Goal: Find specific page/section: Find specific page/section

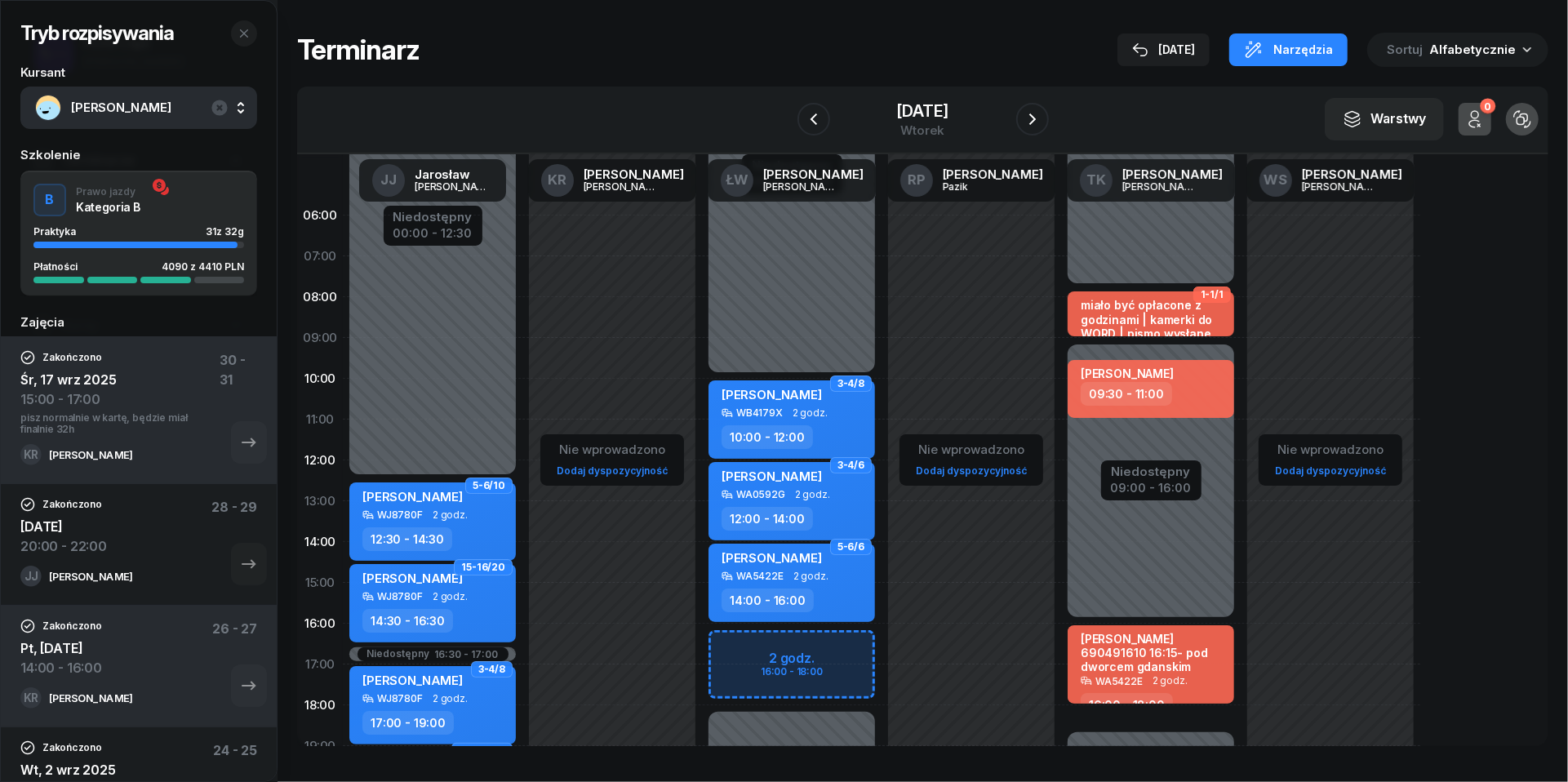
scroll to position [71, 0]
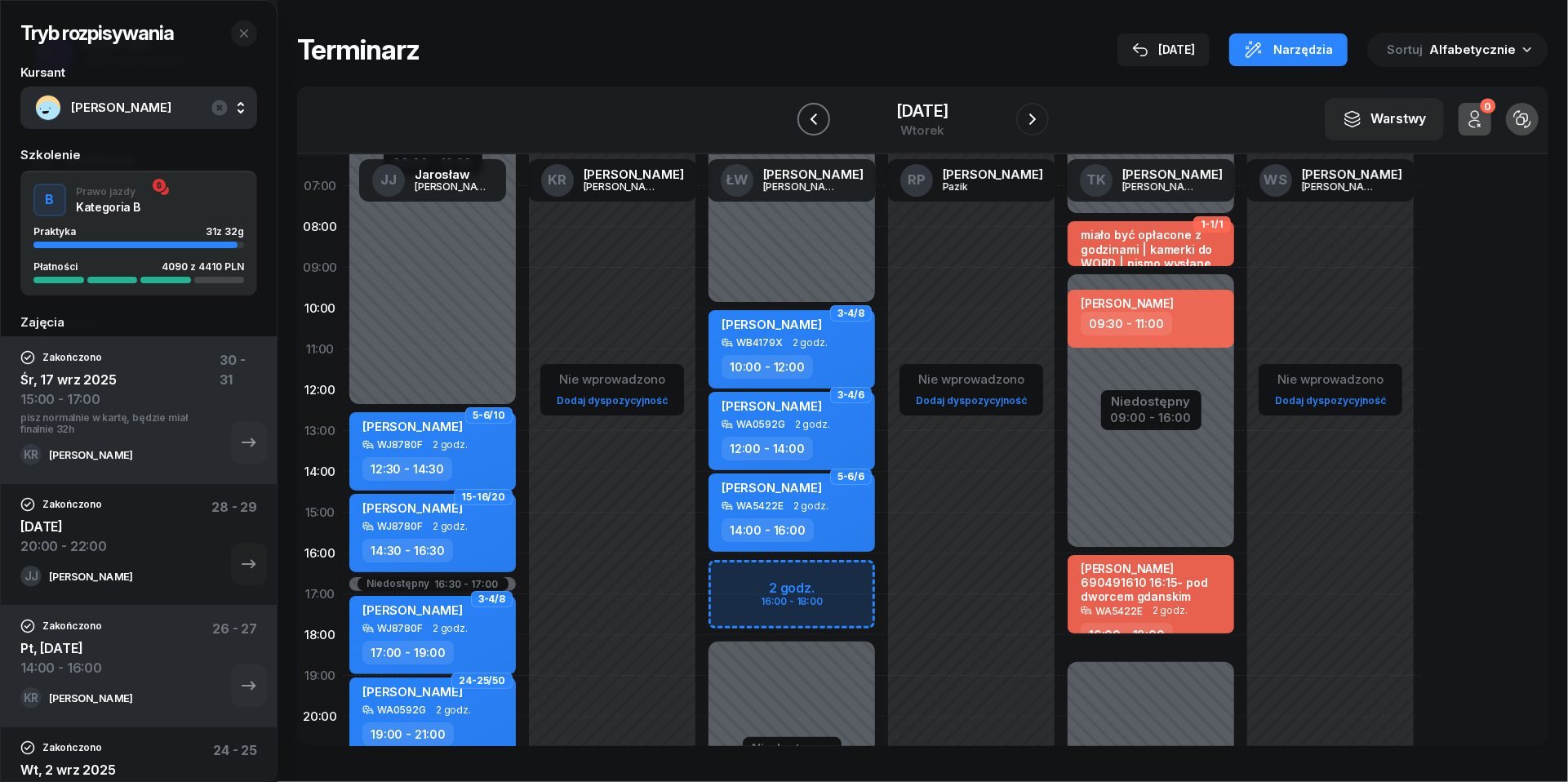
click at [805, 112] on icon "button" at bounding box center [813, 118] width 19 height 19
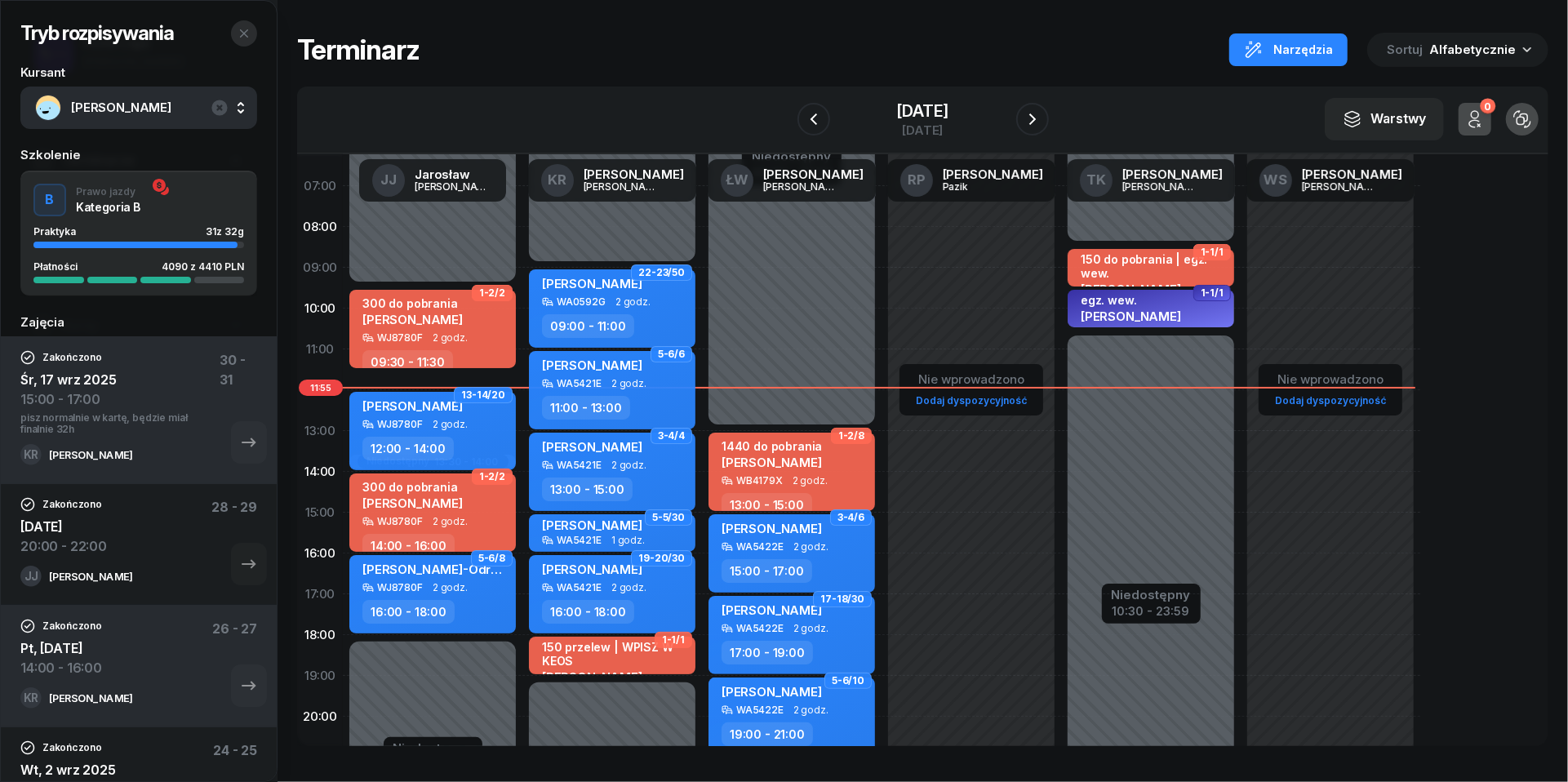
click at [249, 34] on icon "button" at bounding box center [244, 33] width 13 height 13
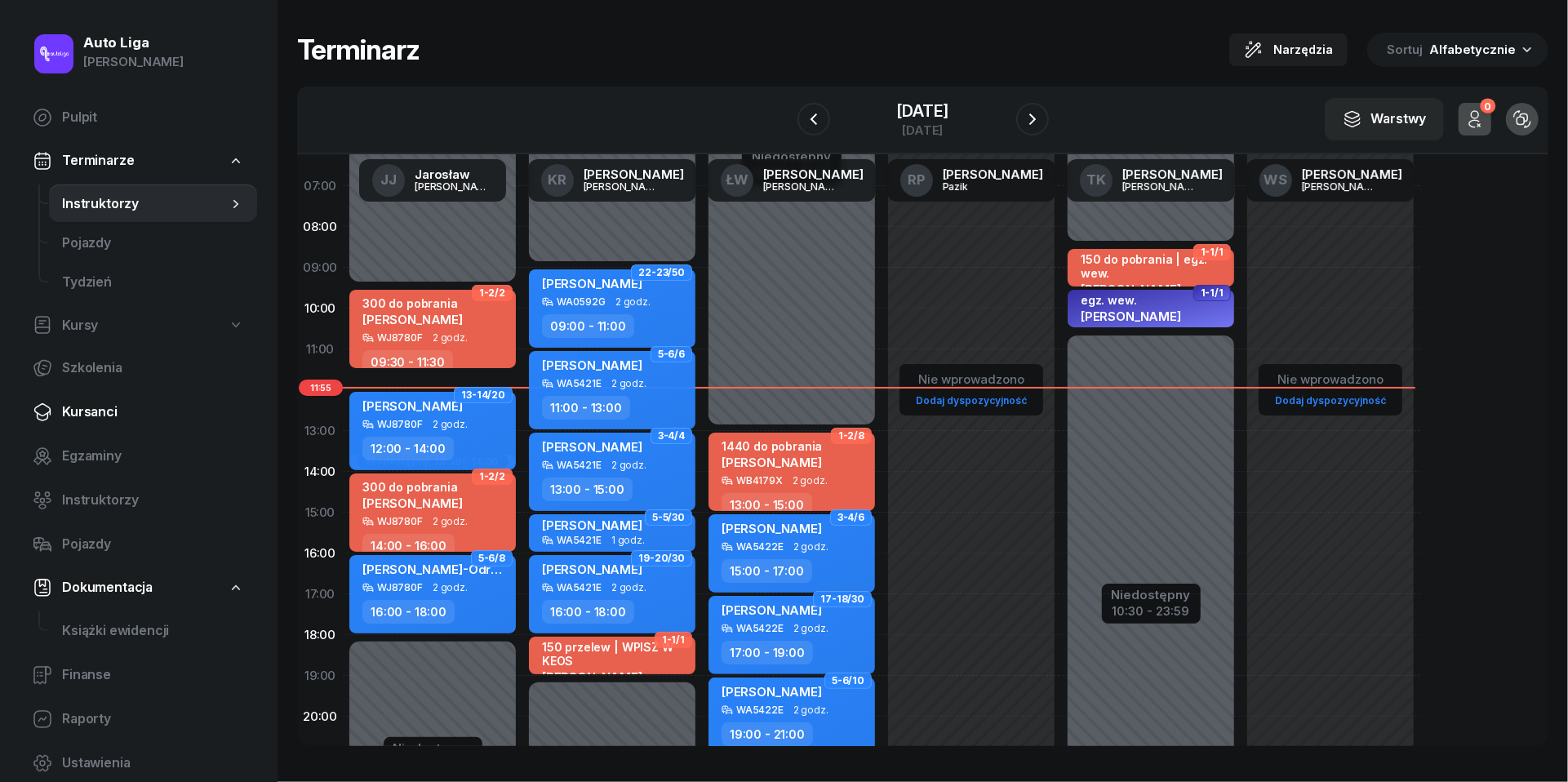
click at [86, 416] on span "Kursanci" at bounding box center [153, 411] width 182 height 21
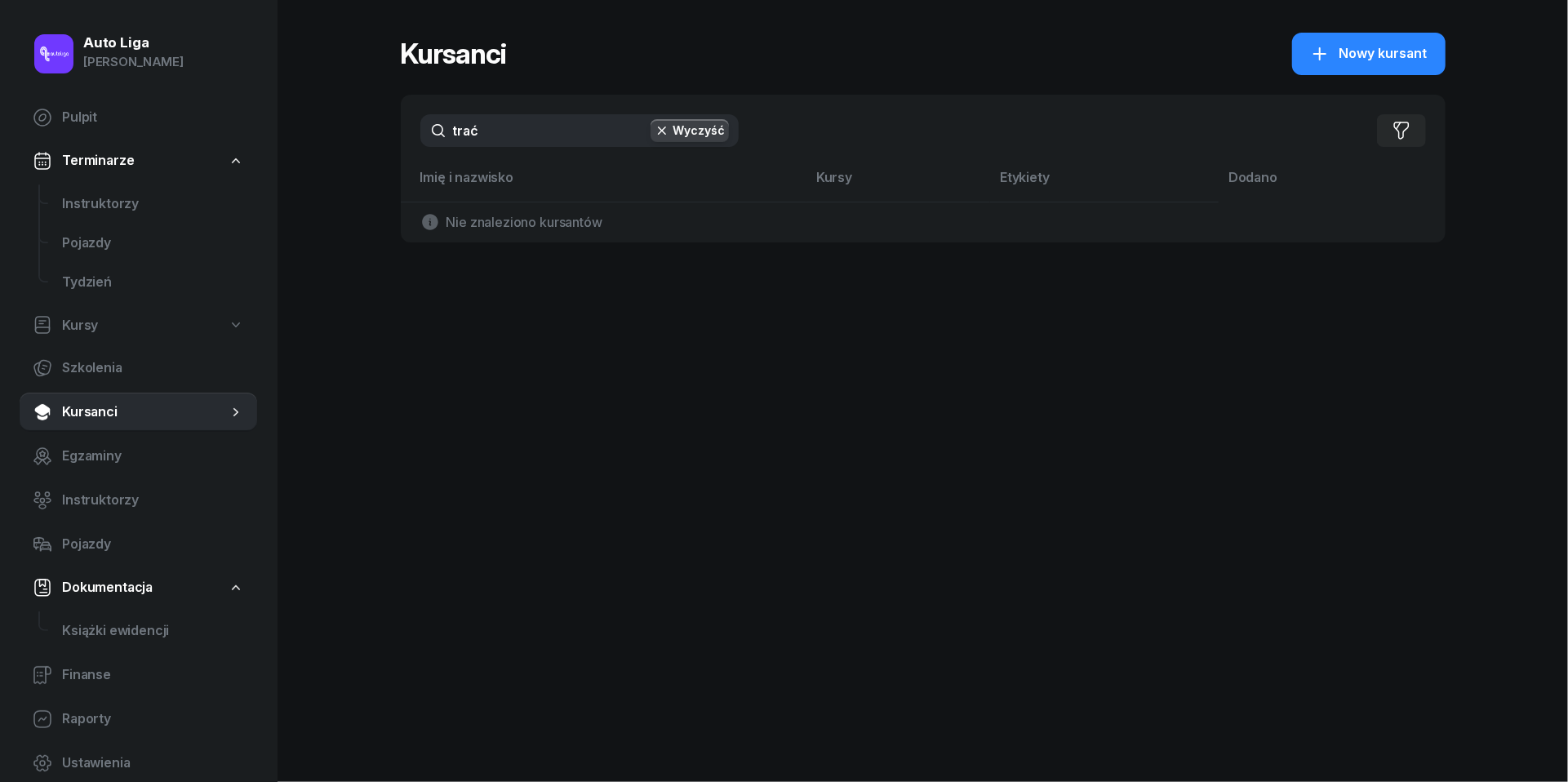
click at [532, 144] on input "trać" at bounding box center [580, 131] width 319 height 33
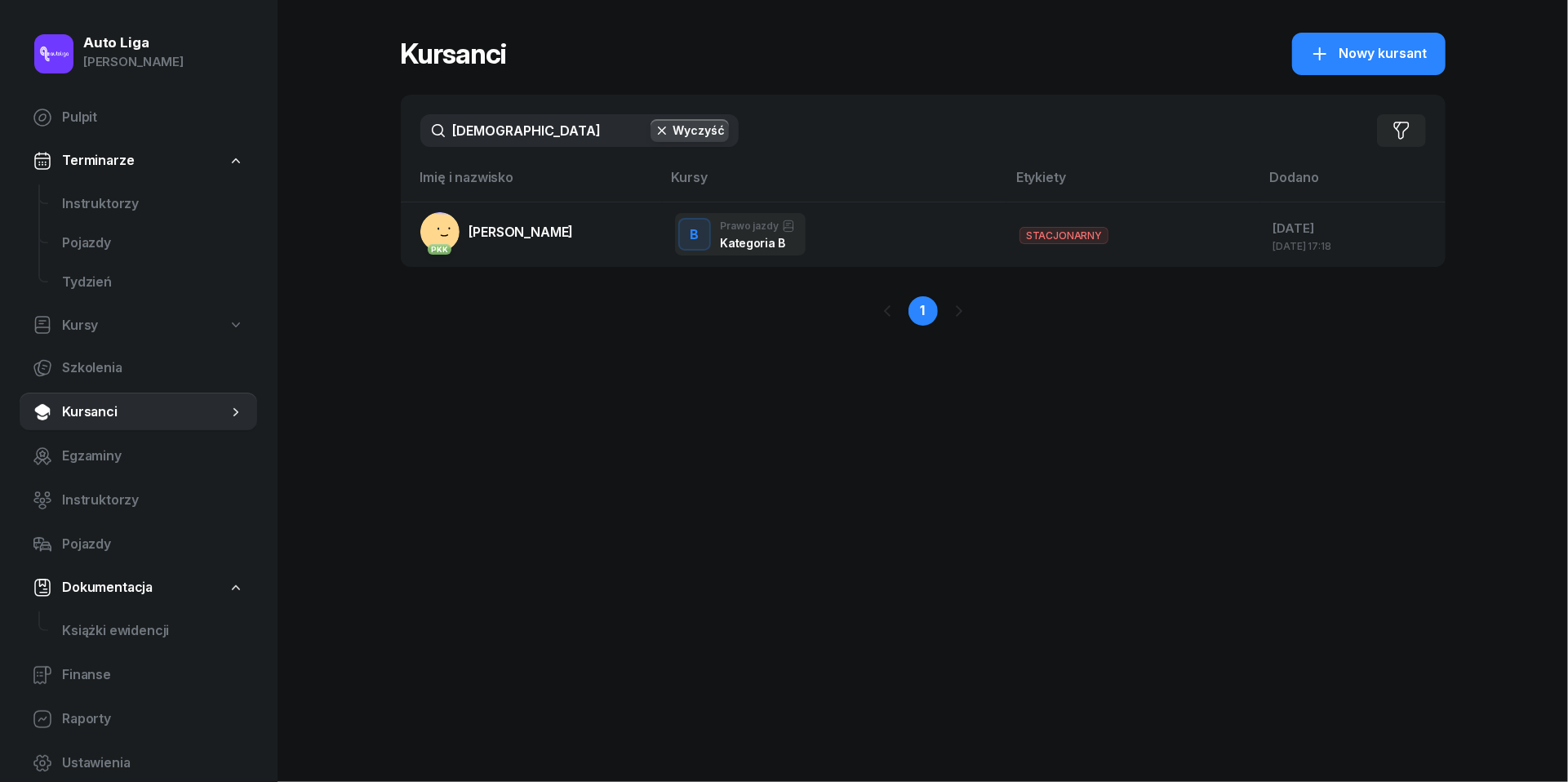
type input "[PERSON_NAME]"
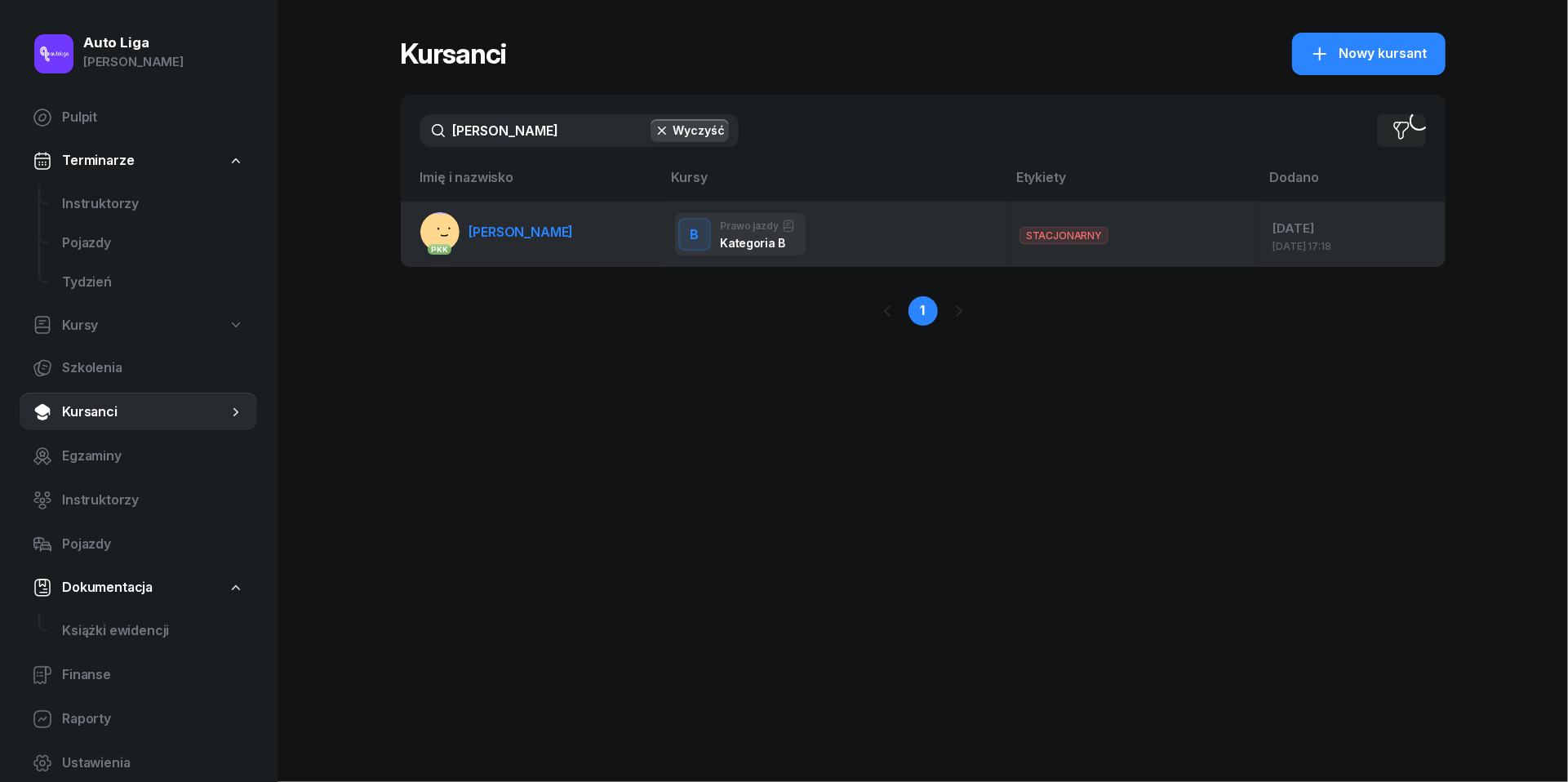
drag, startPoint x: 532, startPoint y: 168, endPoint x: 516, endPoint y: 234, distance: 67.9
click at [516, 234] on span "[PERSON_NAME]" at bounding box center [521, 232] width 104 height 16
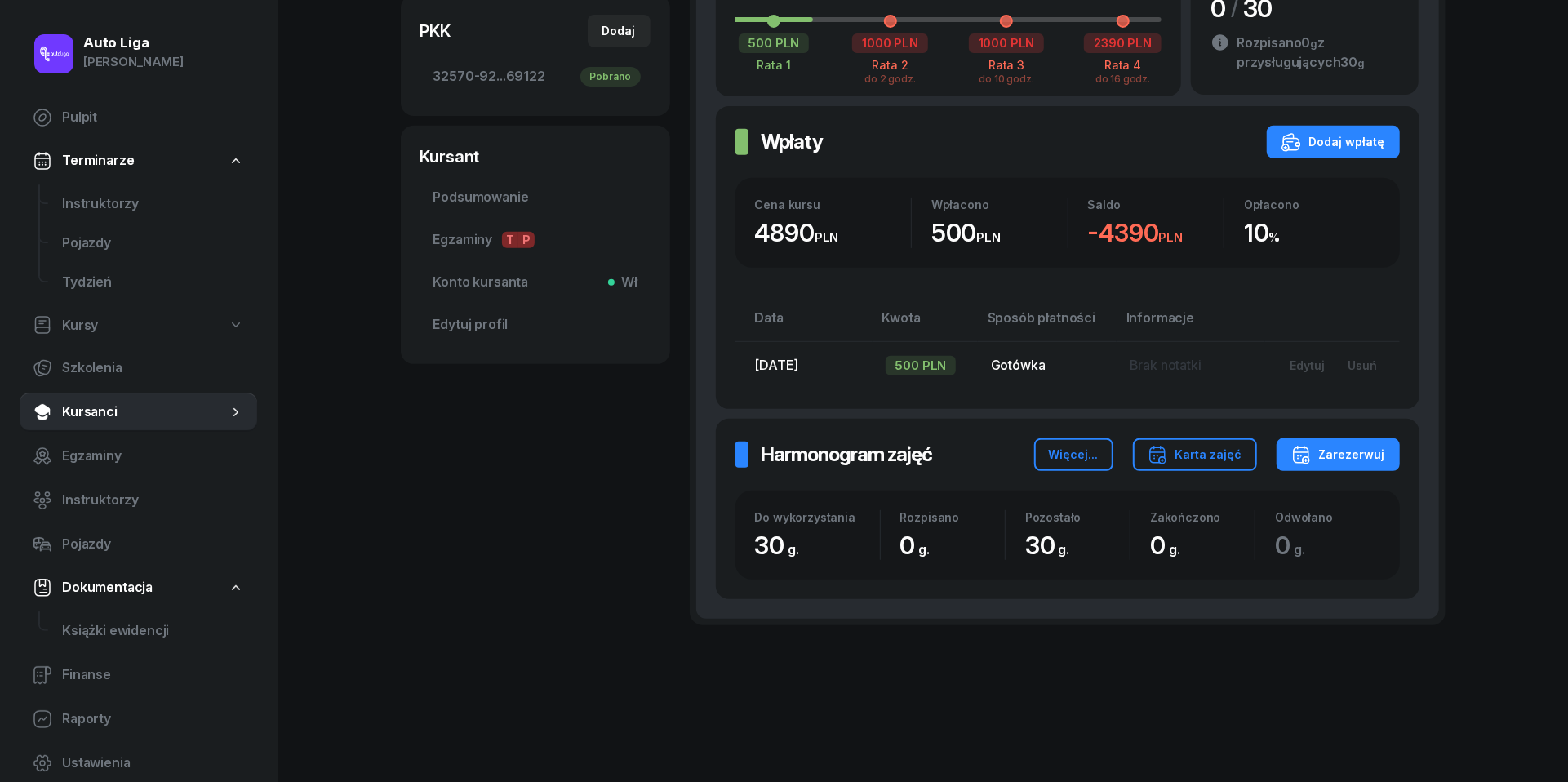
scroll to position [464, 0]
